Goal: Navigation & Orientation: Find specific page/section

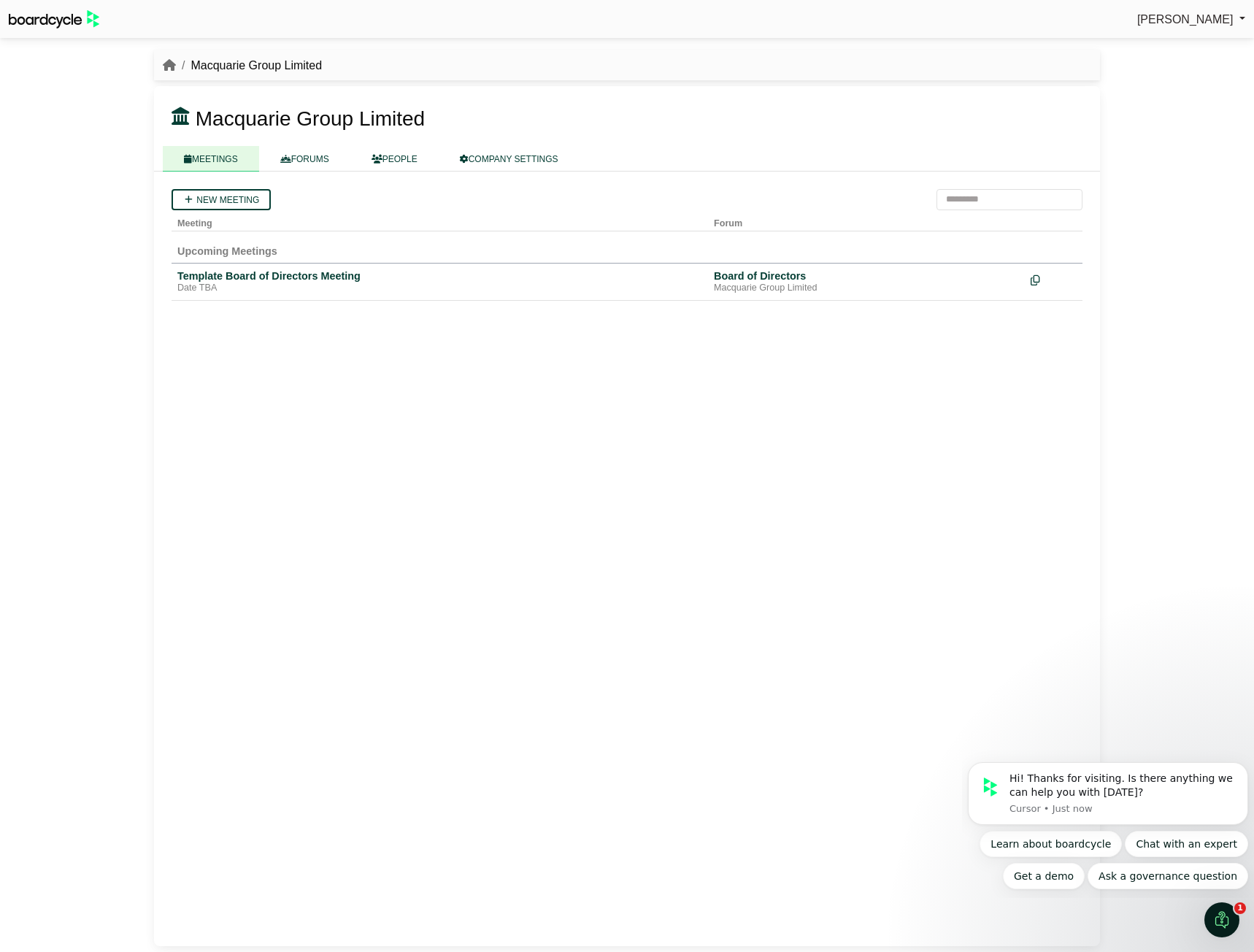
click at [1184, 18] on span "[PERSON_NAME]" at bounding box center [1185, 19] width 97 height 12
click at [1201, 124] on div "[PERSON_NAME] Sign Out Macquarie Group Limited Macquarie Group Limited" at bounding box center [627, 476] width 1254 height 952
click at [292, 146] on link "FORUMS" at bounding box center [304, 158] width 91 height 26
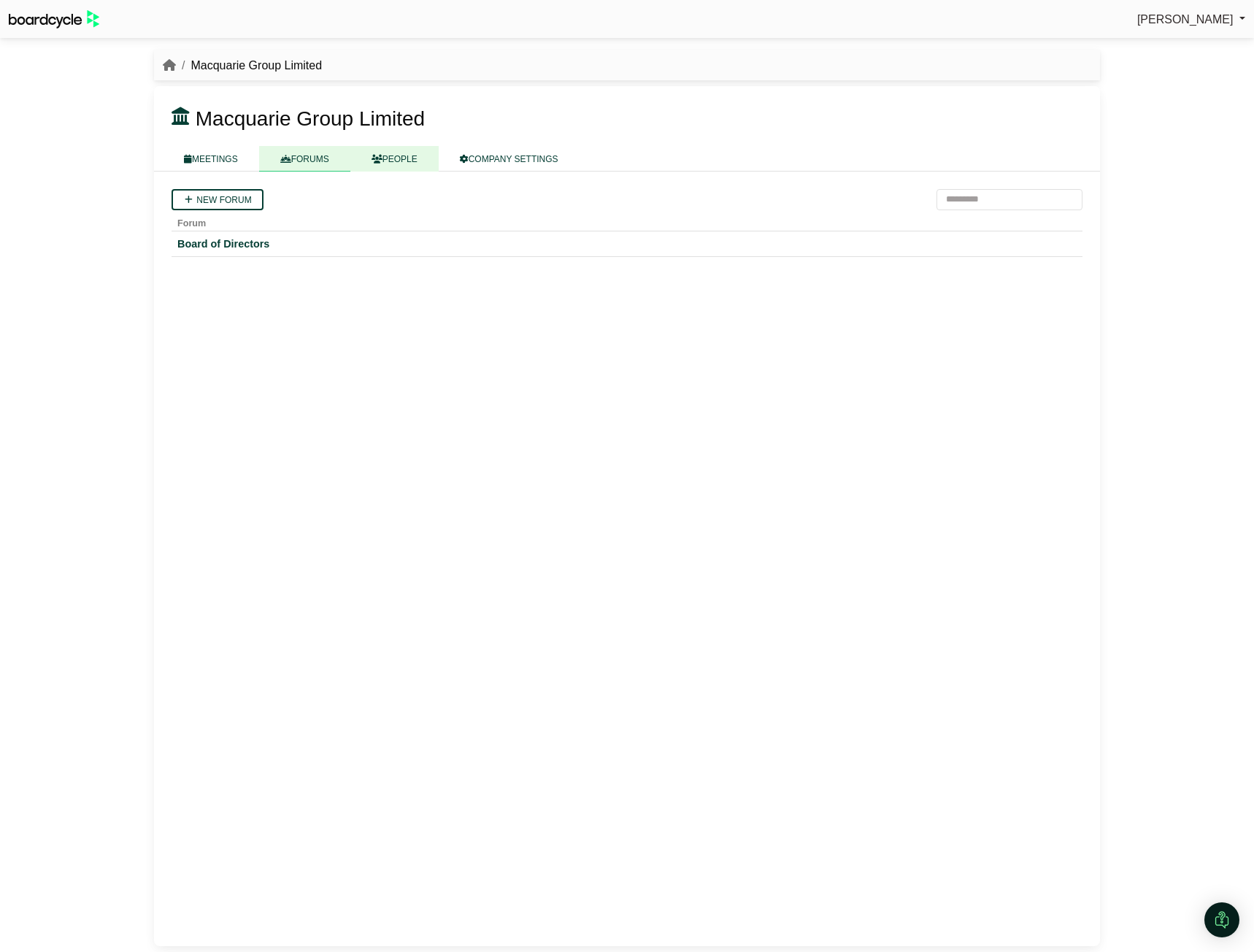
click at [424, 164] on link "PEOPLE" at bounding box center [395, 158] width 88 height 26
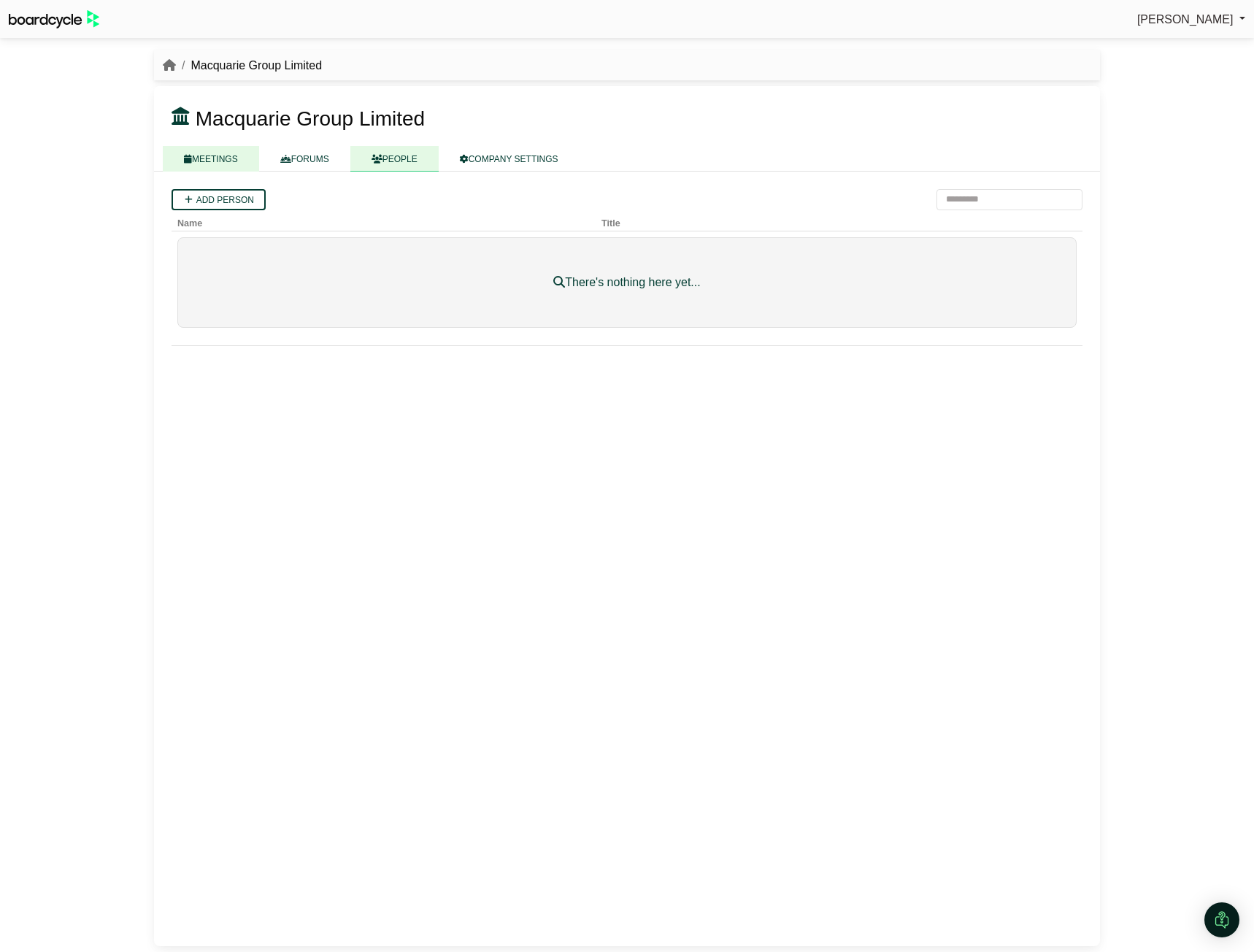
click at [227, 151] on link "MEETINGS" at bounding box center [211, 158] width 97 height 26
